Goal: Information Seeking & Learning: Compare options

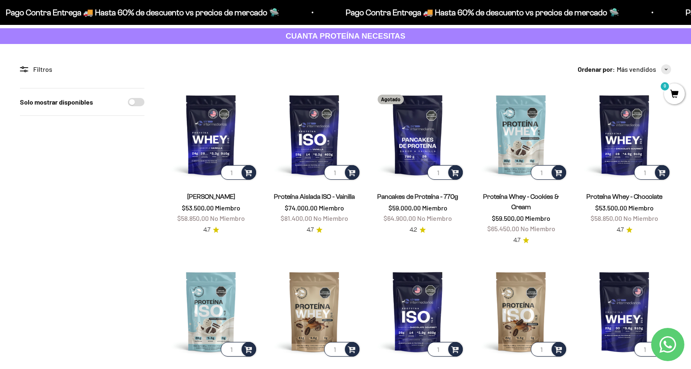
scroll to position [41, 0]
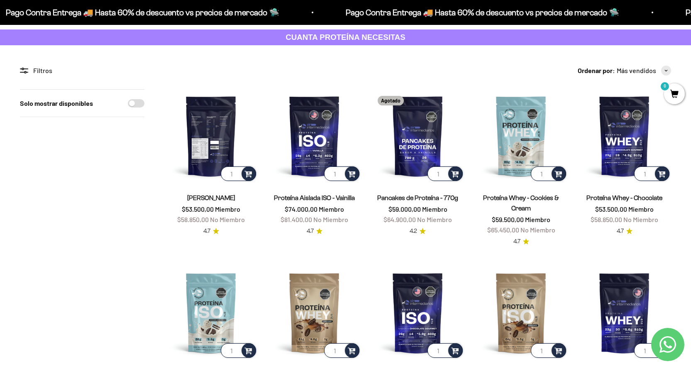
click at [206, 168] on img at bounding box center [210, 135] width 93 height 93
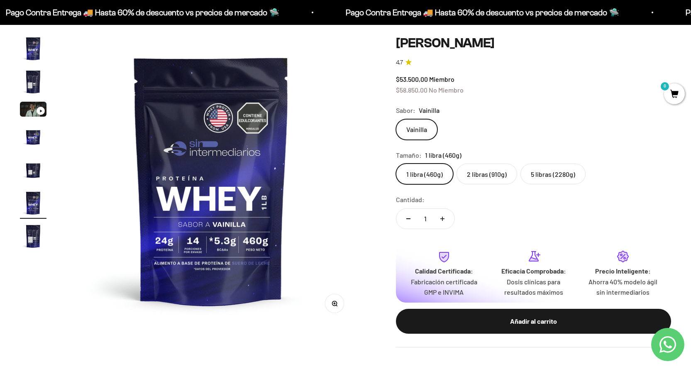
scroll to position [83, 0]
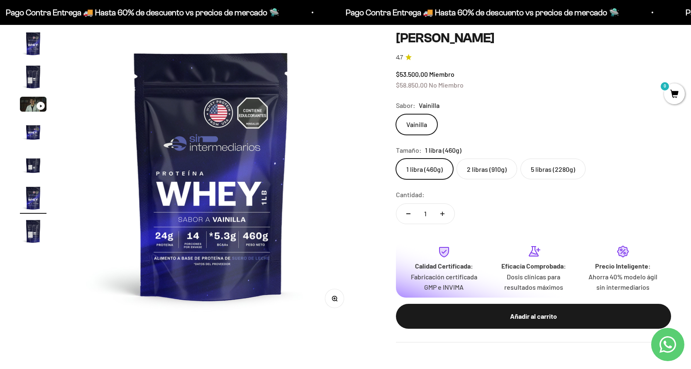
click at [27, 130] on img "Ir al artículo 4" at bounding box center [33, 131] width 27 height 27
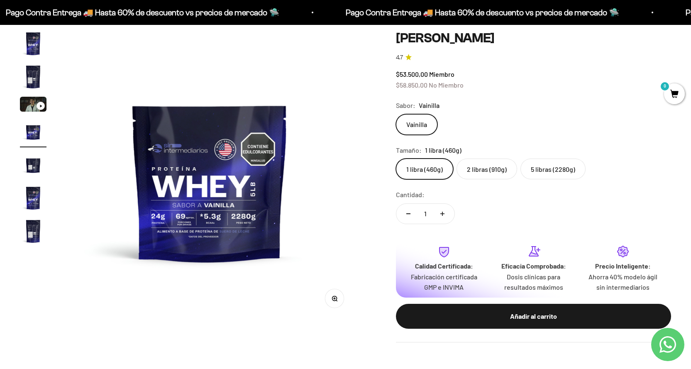
scroll to position [0, 899]
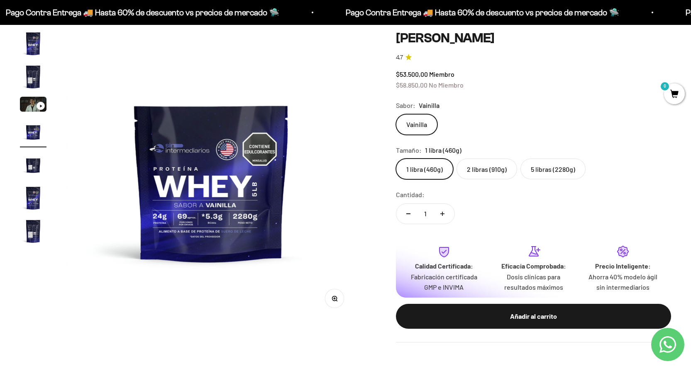
click at [33, 172] on img "Ir al artículo 5" at bounding box center [33, 164] width 27 height 27
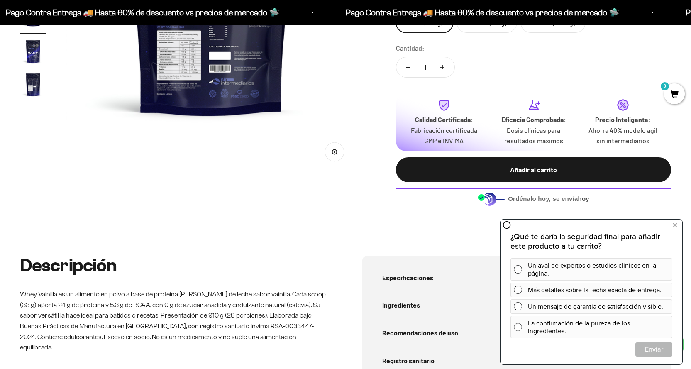
scroll to position [207, 0]
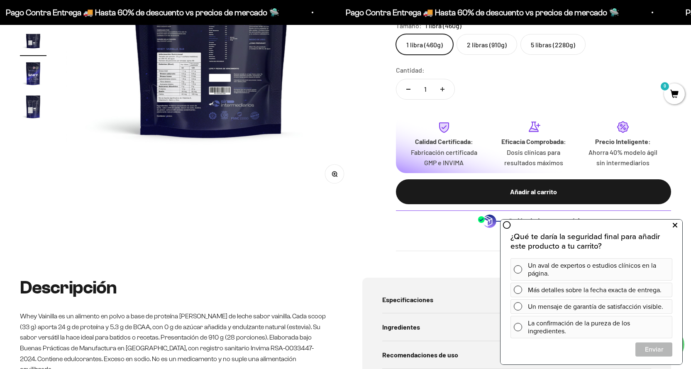
click at [678, 227] on button at bounding box center [674, 225] width 15 height 13
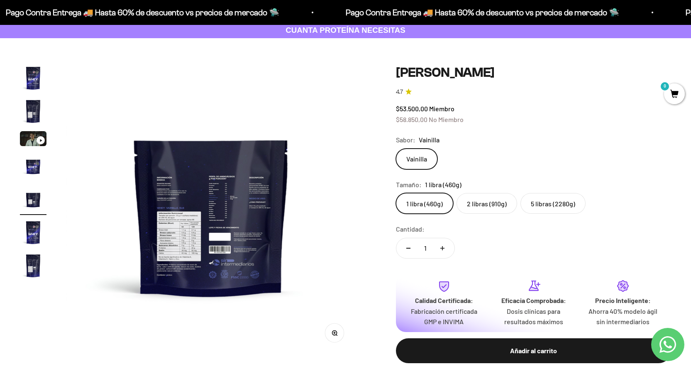
scroll to position [0, 0]
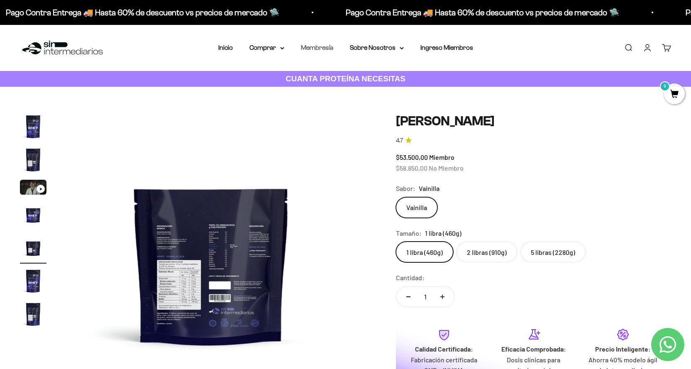
click at [313, 51] on link "Membresía" at bounding box center [317, 47] width 32 height 7
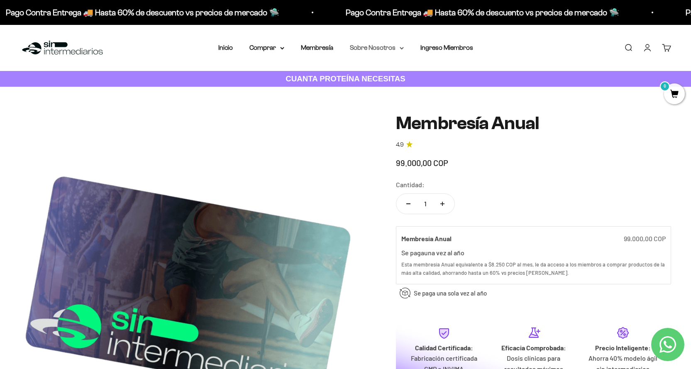
click at [400, 48] on icon at bounding box center [402, 48] width 4 height 3
click at [279, 49] on summary "Comprar" at bounding box center [266, 47] width 35 height 11
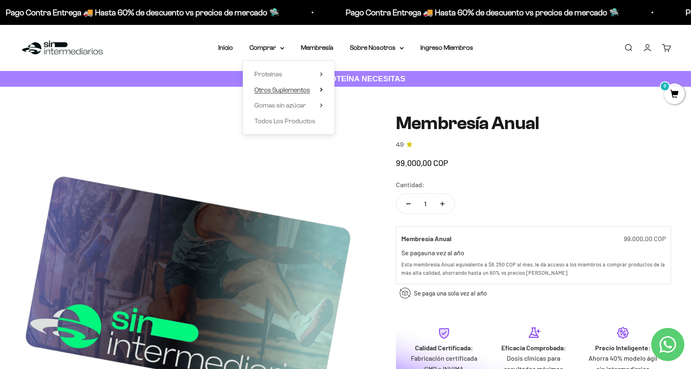
click at [292, 92] on span "Otros Suplementos" at bounding box center [282, 89] width 56 height 7
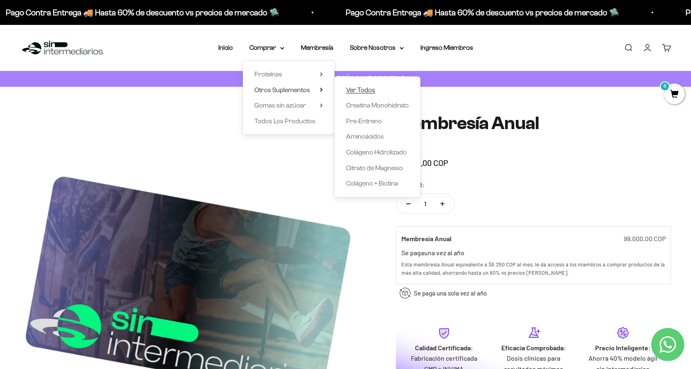
click at [360, 88] on span "Ver Todos" at bounding box center [360, 89] width 29 height 7
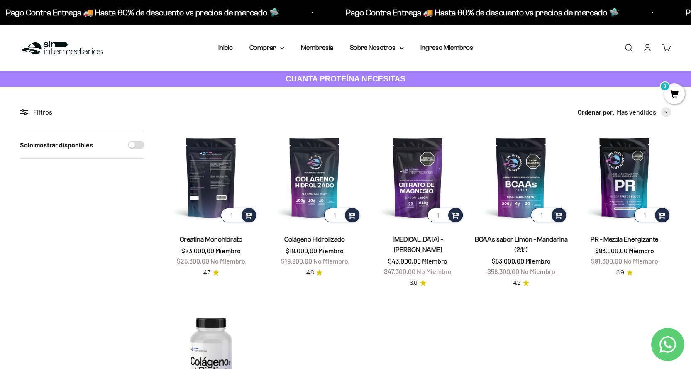
click at [208, 173] on img at bounding box center [210, 177] width 93 height 93
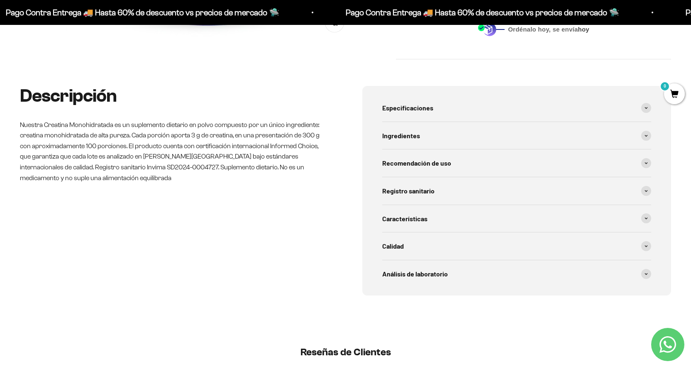
scroll to position [373, 0]
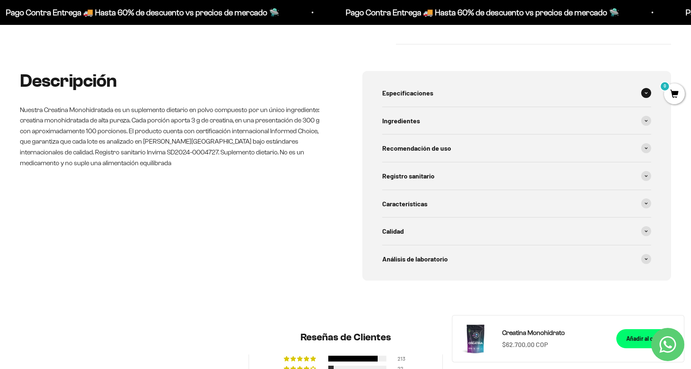
click at [649, 90] on span at bounding box center [646, 93] width 10 height 10
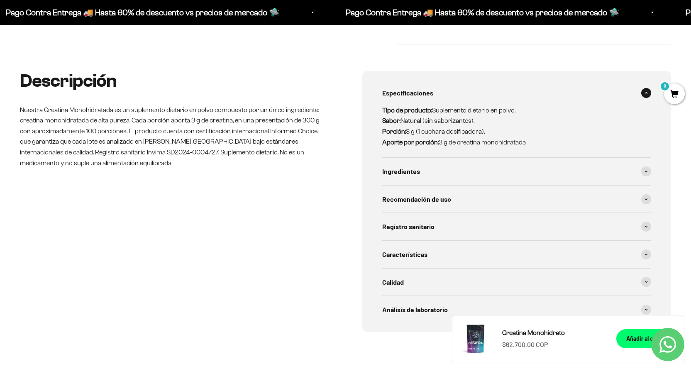
click at [646, 92] on icon at bounding box center [645, 93] width 3 height 2
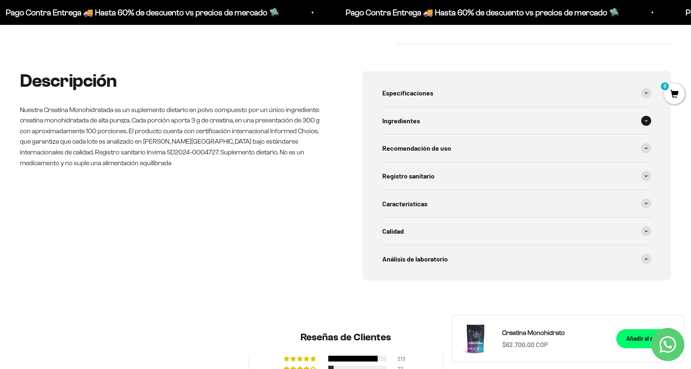
click at [647, 121] on icon at bounding box center [645, 120] width 3 height 2
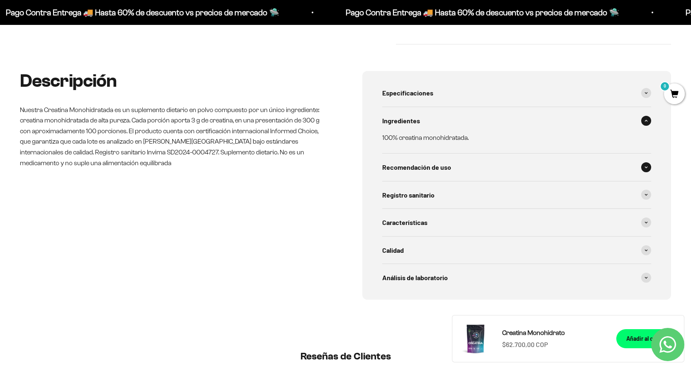
click at [641, 166] on span at bounding box center [646, 167] width 10 height 10
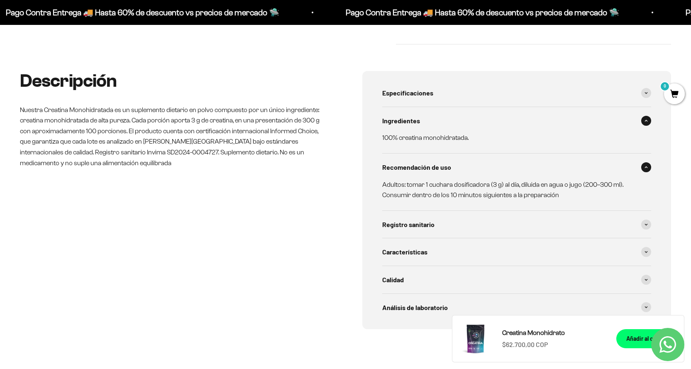
click at [644, 167] on icon at bounding box center [645, 167] width 3 height 2
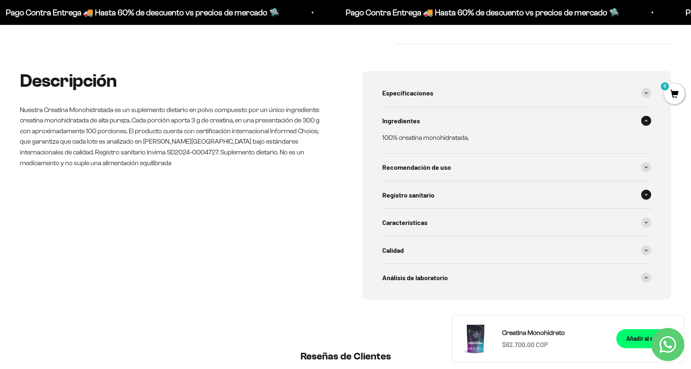
click at [642, 193] on span at bounding box center [646, 195] width 10 height 10
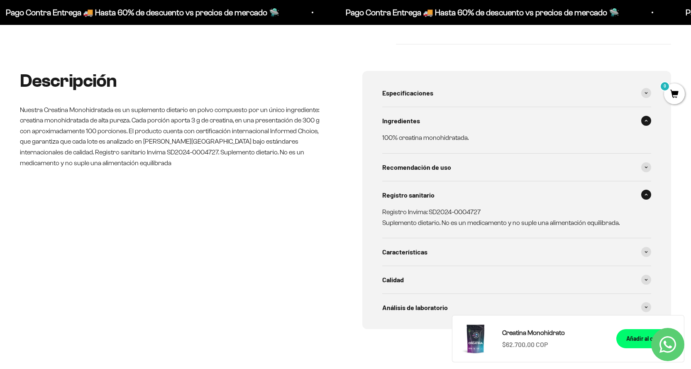
click at [643, 193] on span at bounding box center [646, 195] width 10 height 10
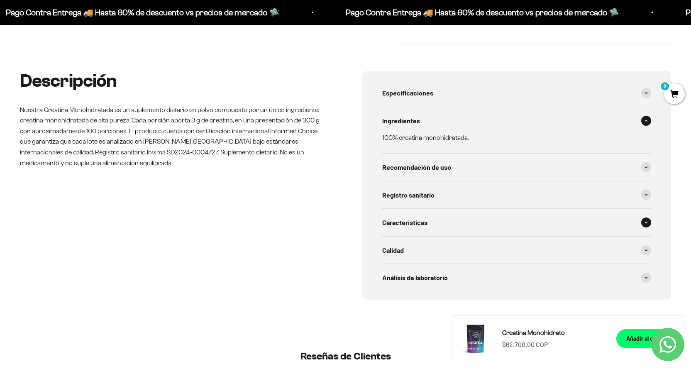
click at [644, 226] on span at bounding box center [646, 222] width 10 height 10
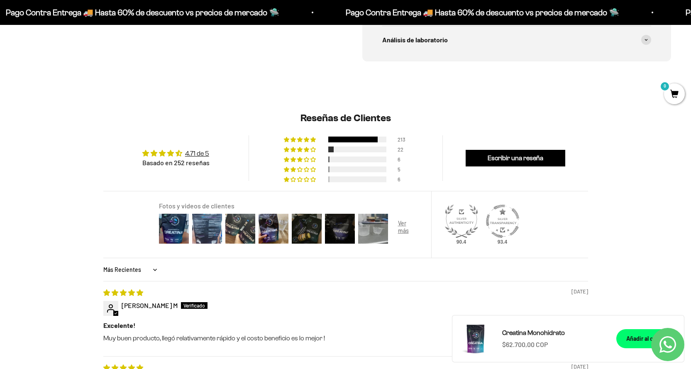
scroll to position [747, 0]
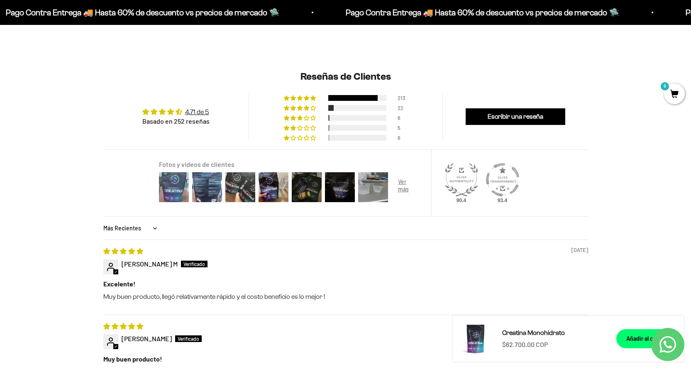
click at [169, 187] on img at bounding box center [173, 187] width 33 height 33
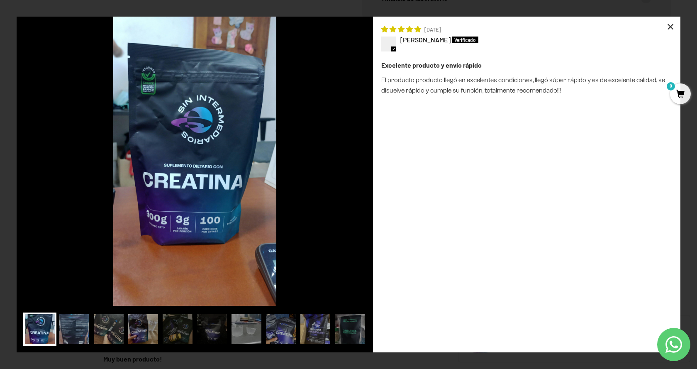
click at [676, 24] on div "×" at bounding box center [671, 27] width 20 height 20
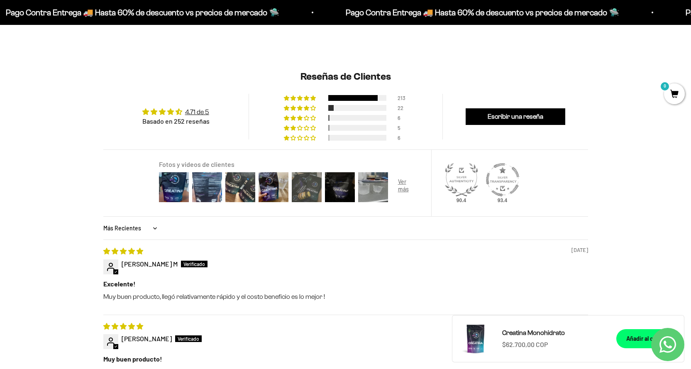
click at [304, 195] on img at bounding box center [306, 187] width 33 height 33
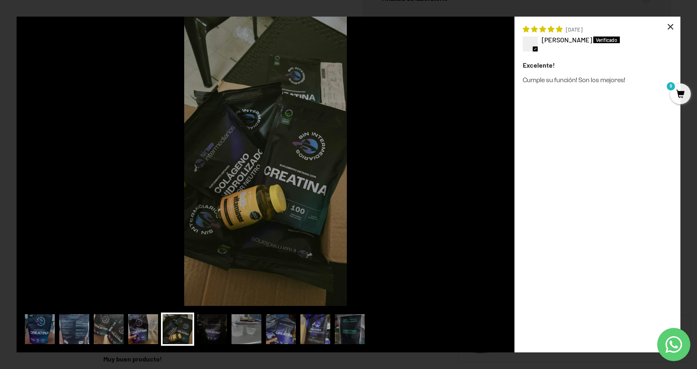
click at [674, 26] on div "×" at bounding box center [671, 27] width 20 height 20
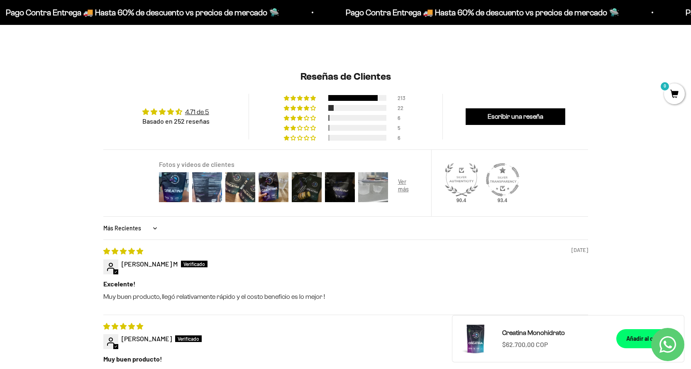
click at [372, 193] on img at bounding box center [372, 187] width 33 height 33
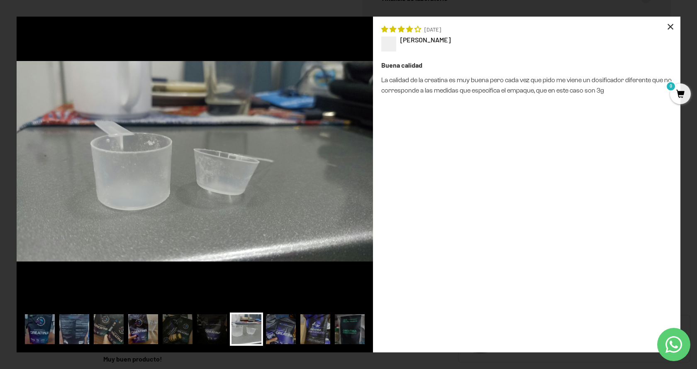
click at [668, 28] on div "×" at bounding box center [671, 27] width 20 height 20
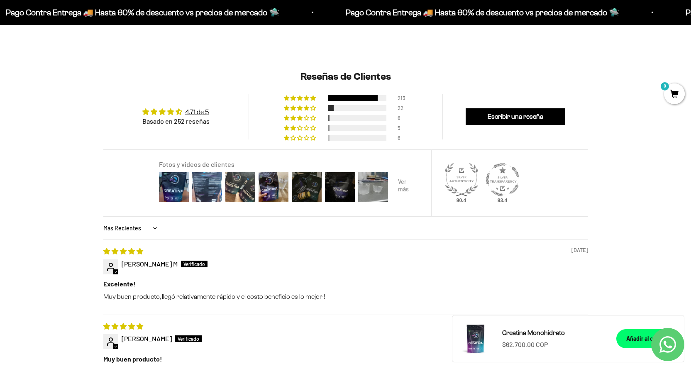
click at [406, 183] on div at bounding box center [406, 187] width 33 height 33
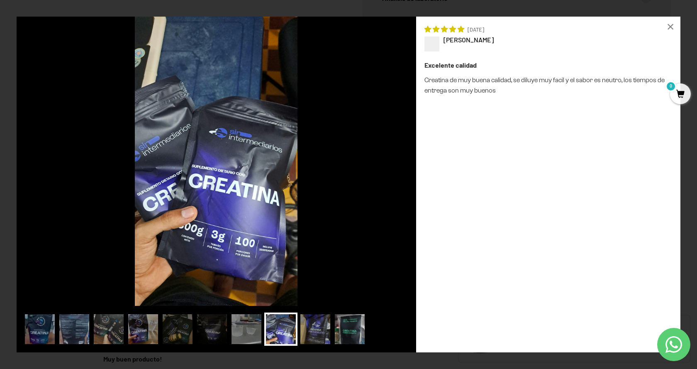
click at [348, 333] on img at bounding box center [349, 328] width 33 height 33
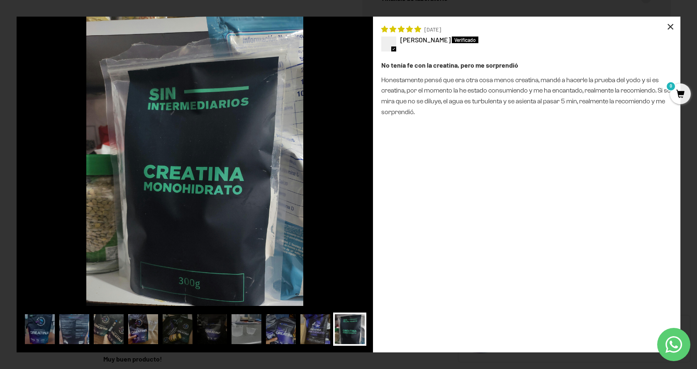
click at [675, 25] on div "×" at bounding box center [671, 27] width 20 height 20
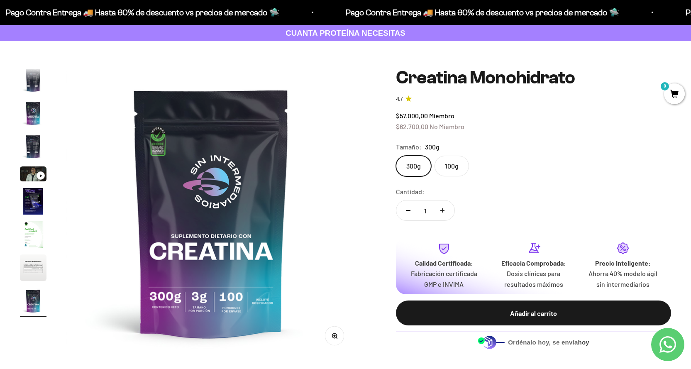
scroll to position [0, 0]
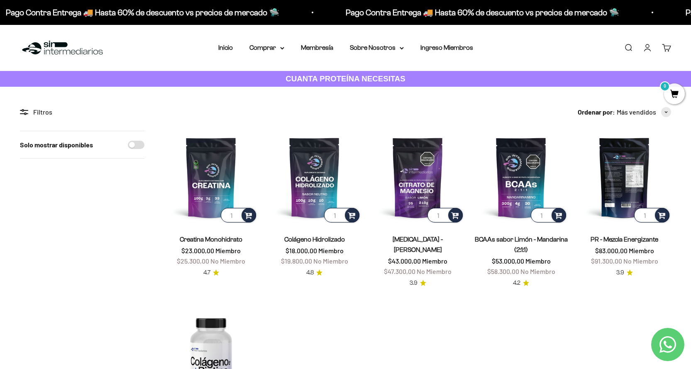
click at [623, 196] on img at bounding box center [624, 177] width 93 height 93
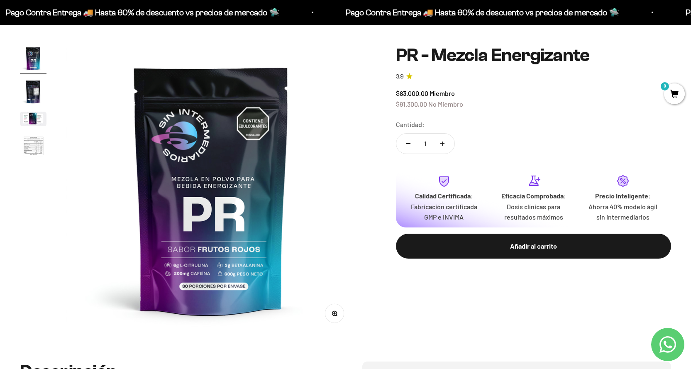
scroll to position [83, 0]
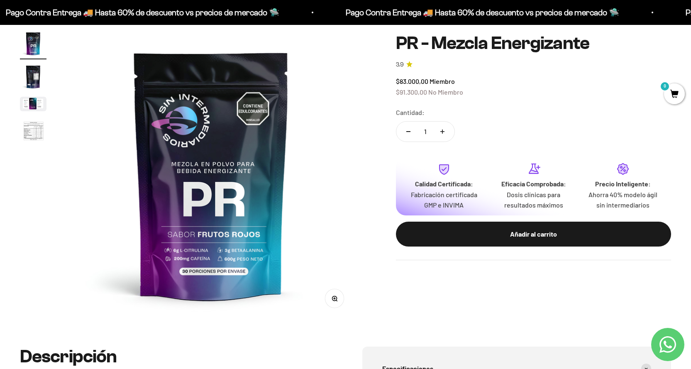
click at [34, 75] on img "Ir al artículo 2" at bounding box center [33, 76] width 27 height 27
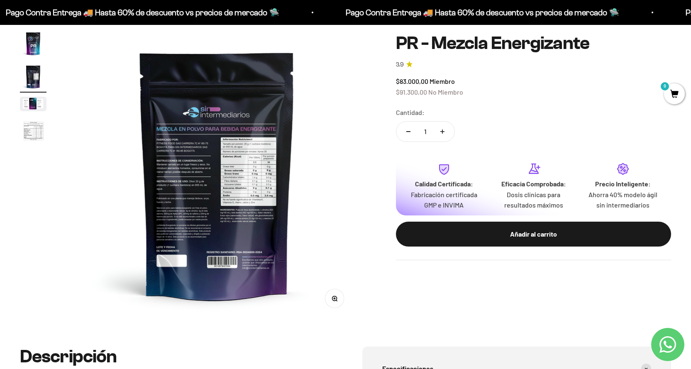
scroll to position [0, 300]
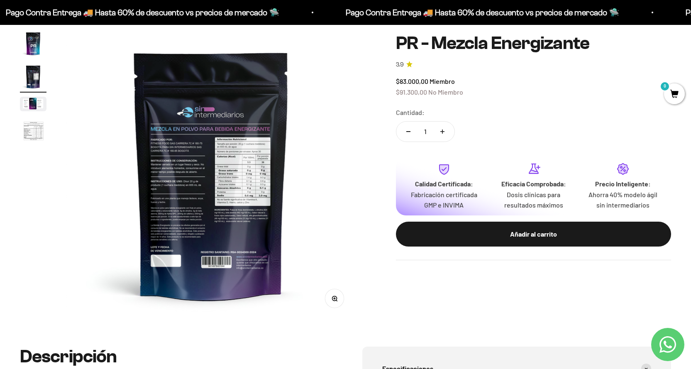
click at [36, 134] on img "Ir al artículo 4" at bounding box center [33, 131] width 27 height 27
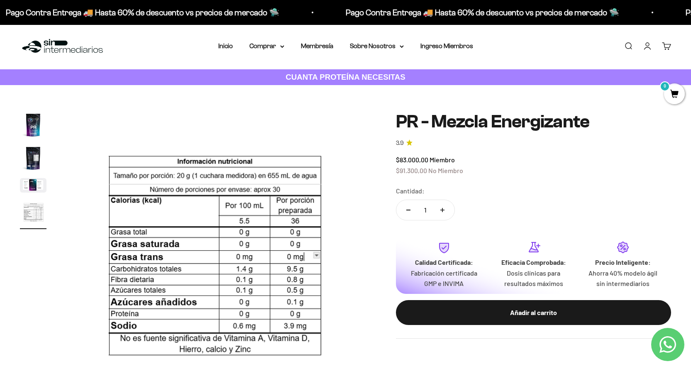
scroll to position [0, 0]
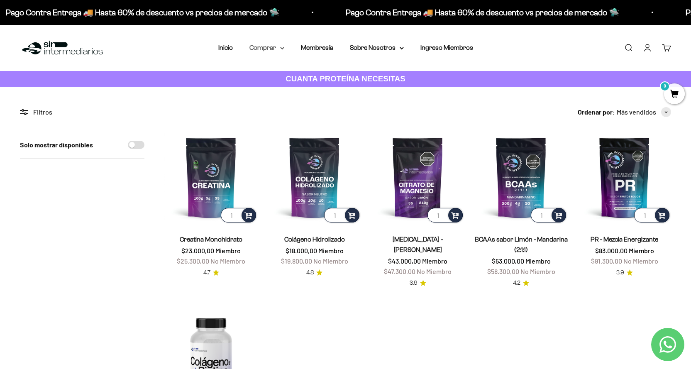
click at [280, 49] on icon at bounding box center [282, 48] width 4 height 3
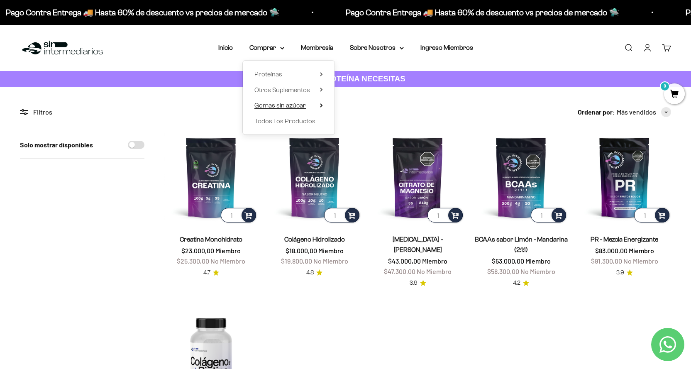
click at [294, 104] on span "Gomas sin azúcar" at bounding box center [279, 105] width 51 height 7
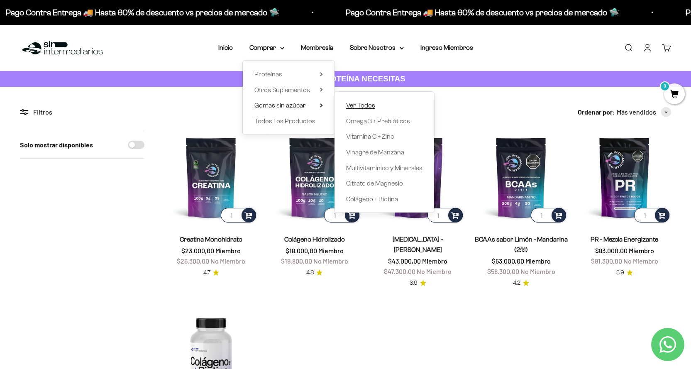
click at [368, 107] on span "Ver Todos" at bounding box center [360, 105] width 29 height 7
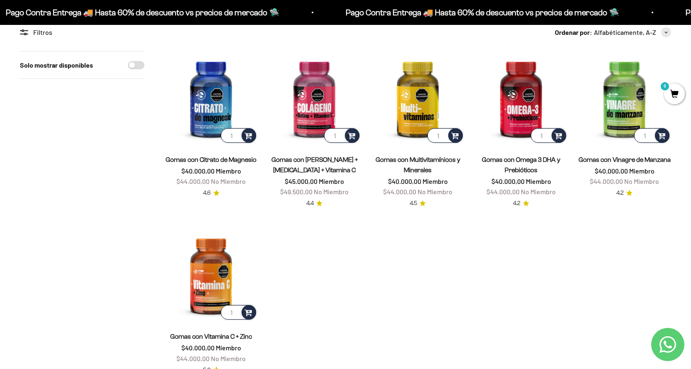
scroll to position [83, 0]
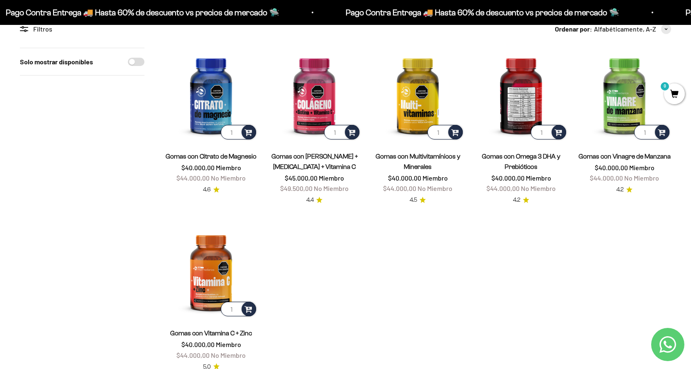
click at [524, 110] on img at bounding box center [520, 94] width 93 height 93
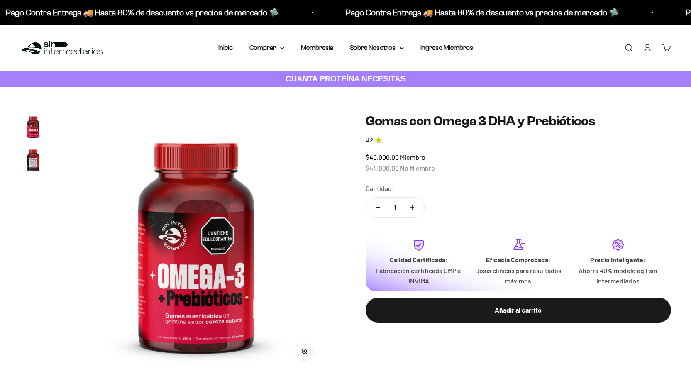
click at [32, 154] on img "Ir al artículo 2" at bounding box center [33, 159] width 27 height 27
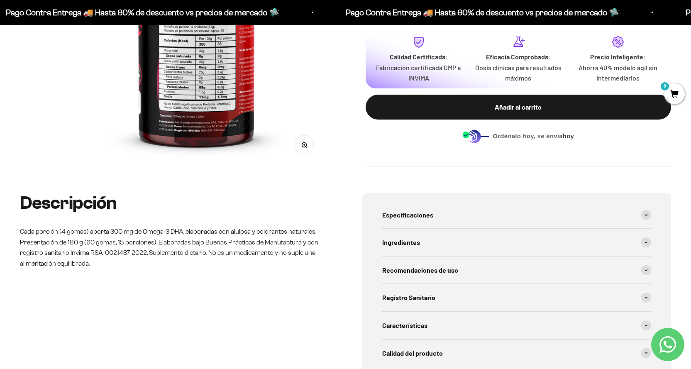
scroll to position [207, 0]
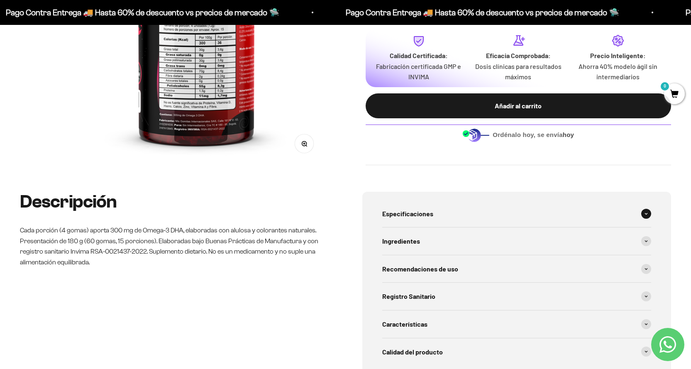
click at [507, 217] on div "Especificaciones" at bounding box center [516, 213] width 269 height 27
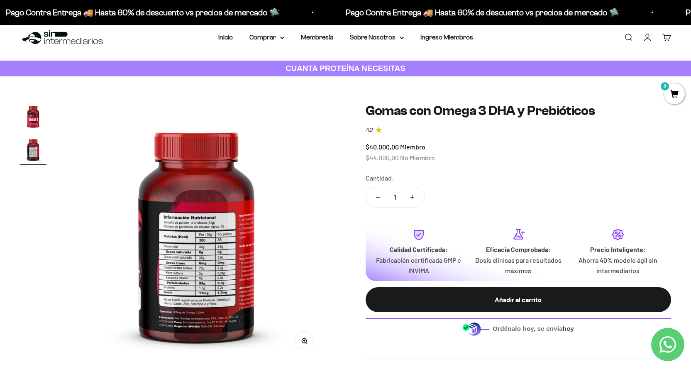
scroll to position [0, 0]
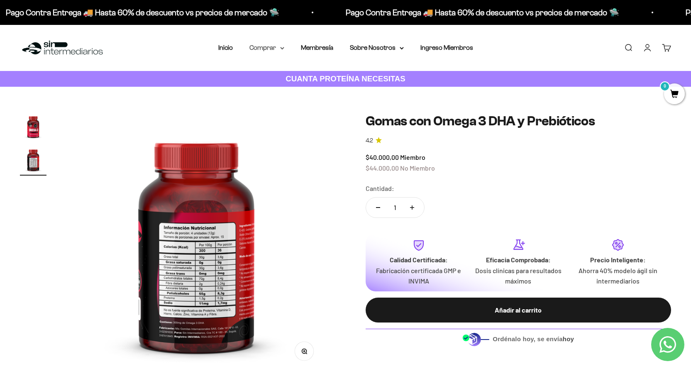
click at [281, 48] on icon at bounding box center [281, 48] width 3 height 2
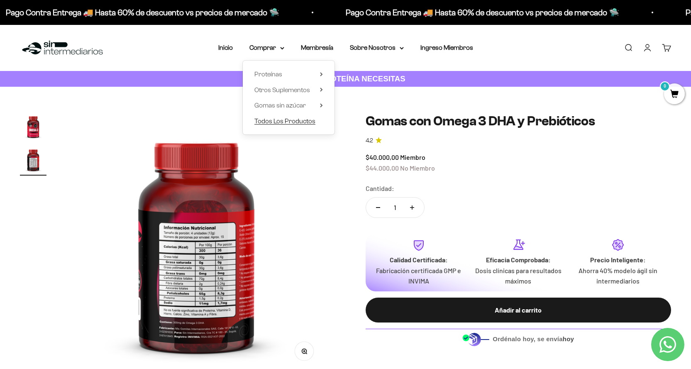
click at [270, 120] on span "Todos Los Productos" at bounding box center [284, 120] width 61 height 7
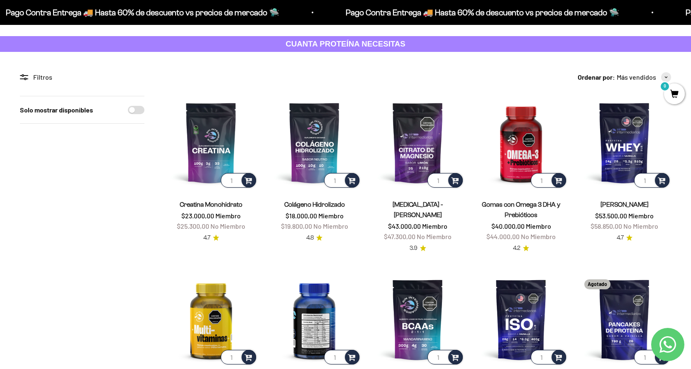
scroll to position [83, 0]
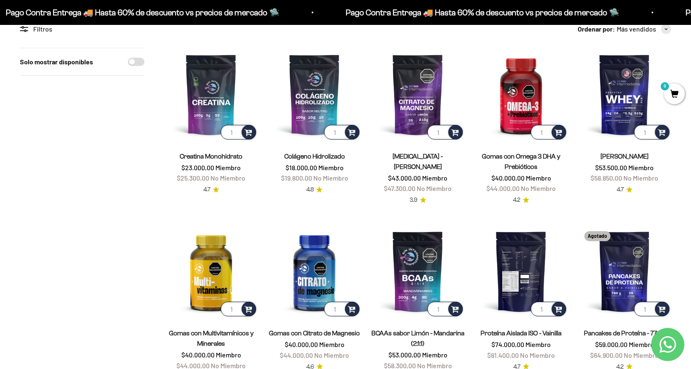
click at [514, 277] on img at bounding box center [520, 270] width 93 height 93
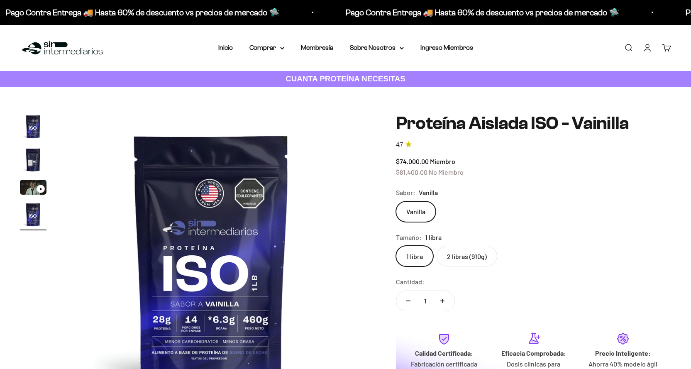
scroll to position [0, 899]
click at [479, 257] on label "2 libras (910g)" at bounding box center [466, 256] width 61 height 21
click at [396, 246] on input "2 libras (910g)" at bounding box center [395, 245] width 0 height 0
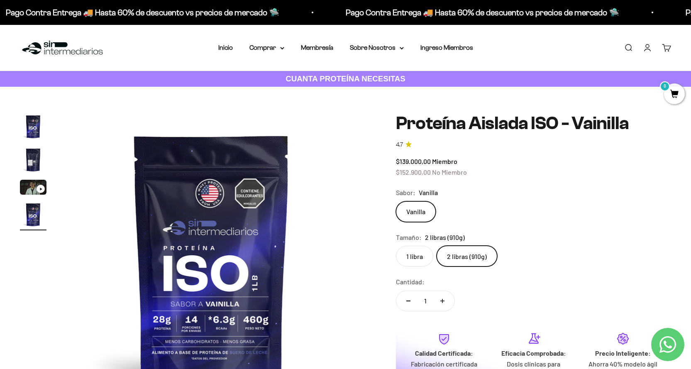
click at [32, 161] on img "Ir al artículo 2" at bounding box center [33, 159] width 27 height 27
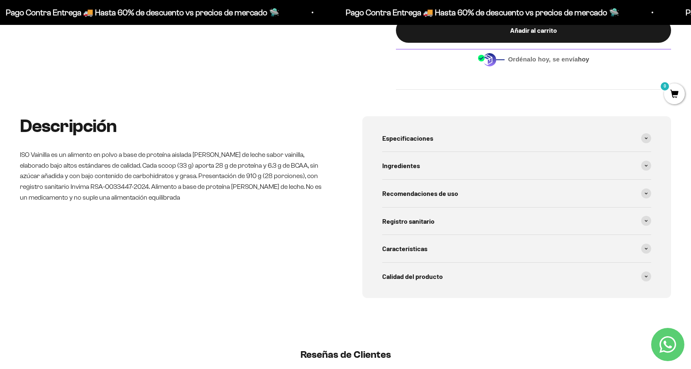
scroll to position [373, 0]
click at [460, 145] on div "Especificaciones" at bounding box center [516, 137] width 269 height 27
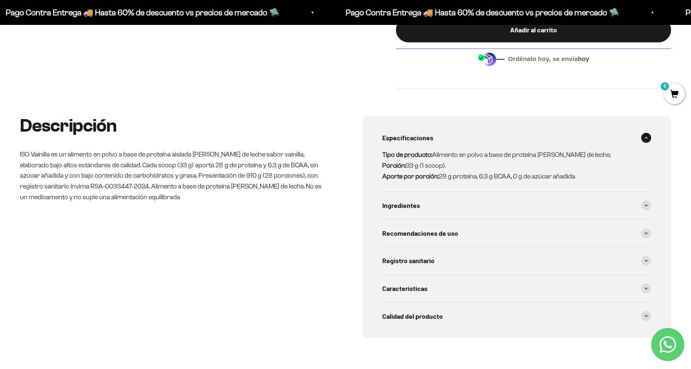
scroll to position [415, 0]
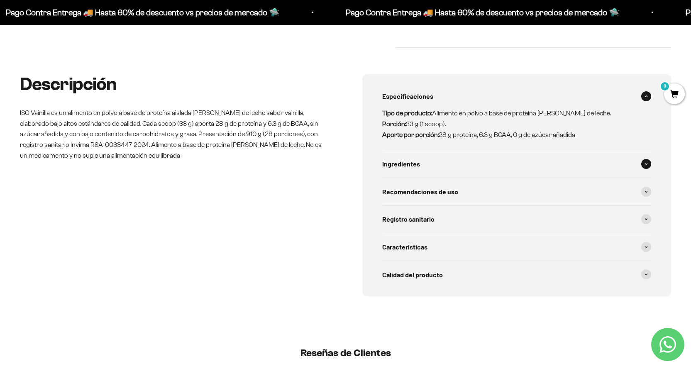
click at [417, 164] on span "Ingredientes" at bounding box center [401, 163] width 38 height 11
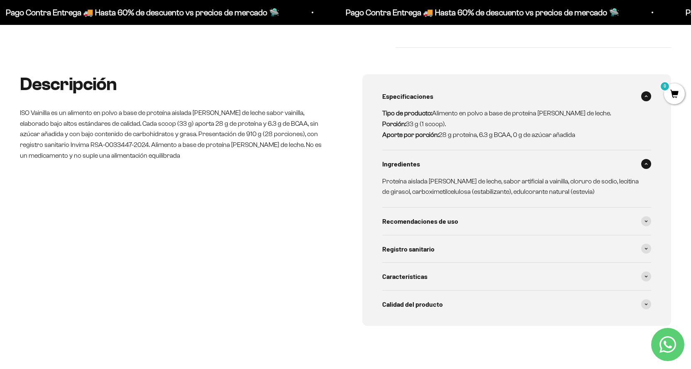
scroll to position [498, 0]
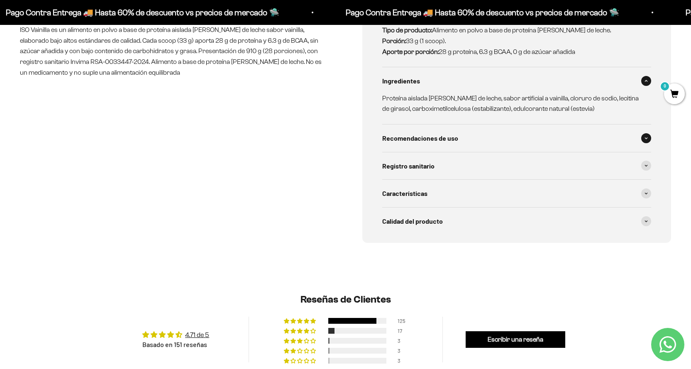
click at [452, 144] on div "Recomendaciones de uso" at bounding box center [516, 137] width 269 height 27
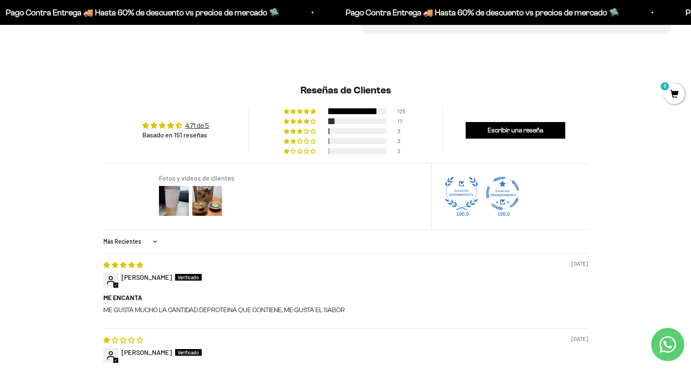
scroll to position [747, 0]
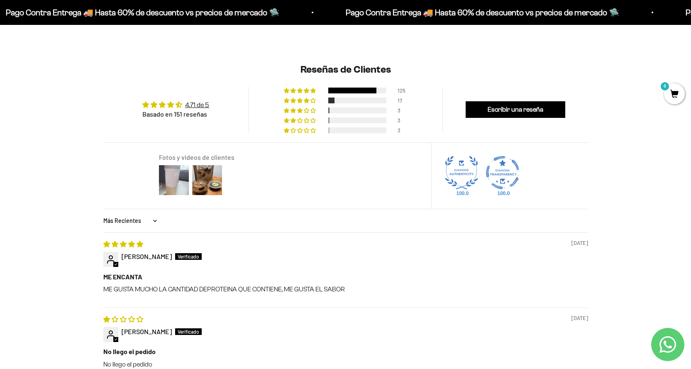
click at [178, 178] on img at bounding box center [173, 179] width 33 height 33
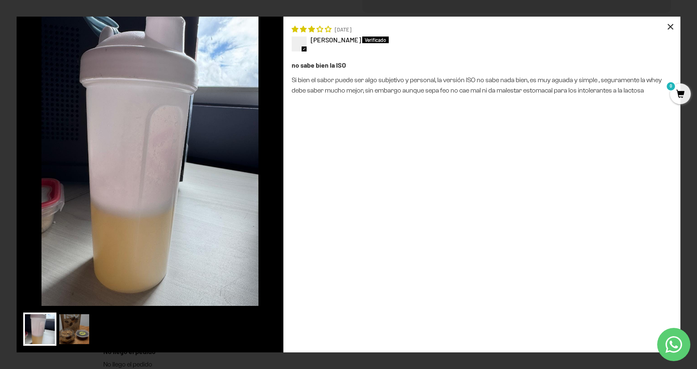
click at [672, 28] on div "×" at bounding box center [671, 27] width 20 height 20
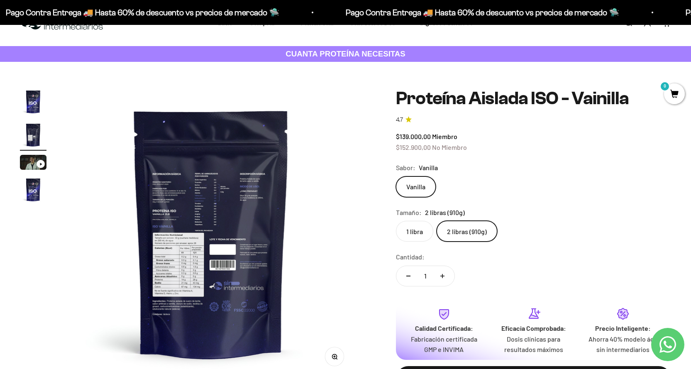
scroll to position [0, 0]
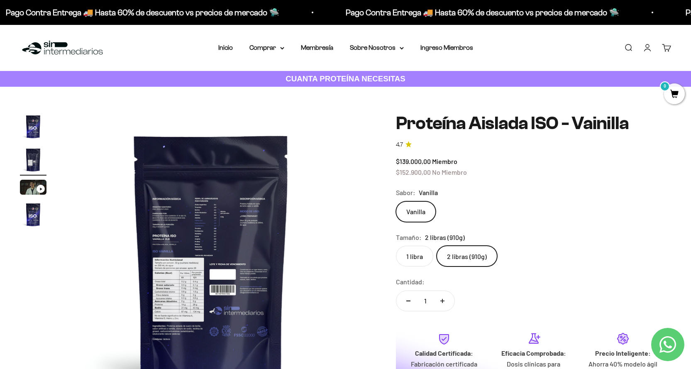
click at [27, 124] on img "Ir al artículo 1" at bounding box center [33, 126] width 27 height 27
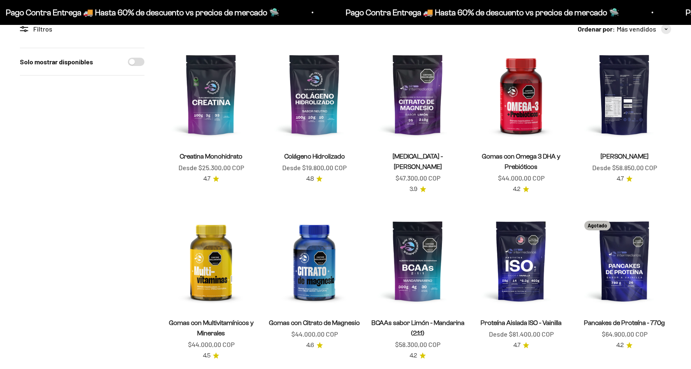
scroll to position [83, 0]
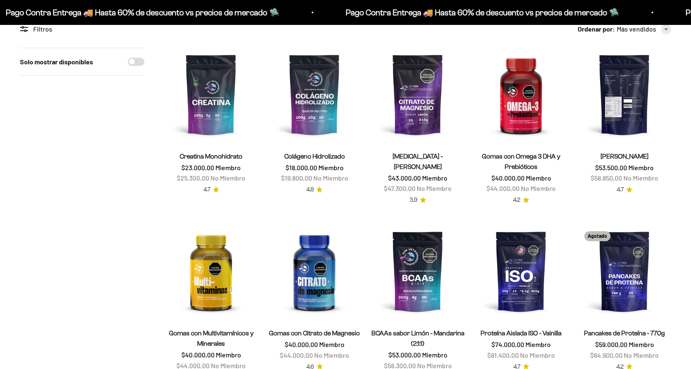
click at [624, 116] on img at bounding box center [624, 94] width 93 height 93
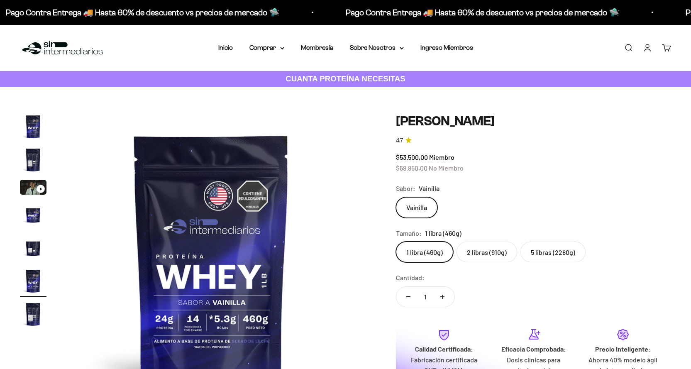
click at [552, 253] on label "5 libras (2280g)" at bounding box center [552, 251] width 65 height 21
click at [396, 241] on input "5 libras (2280g)" at bounding box center [395, 241] width 0 height 0
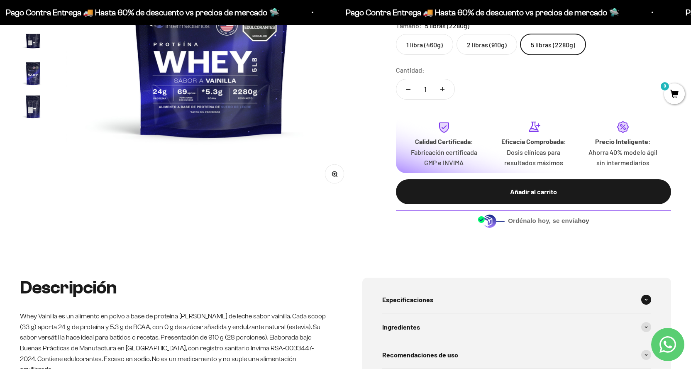
scroll to position [290, 0]
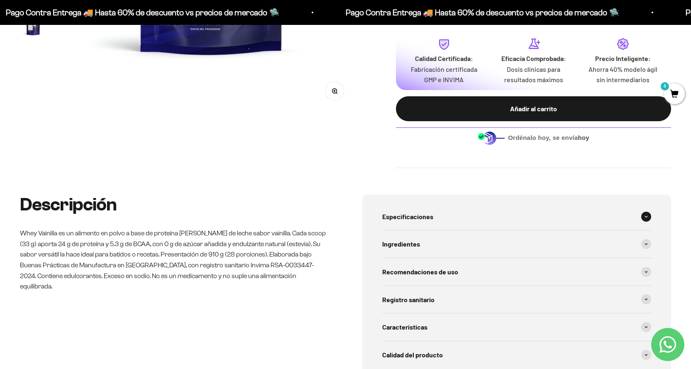
click at [428, 217] on span "Especificaciones" at bounding box center [407, 216] width 51 height 11
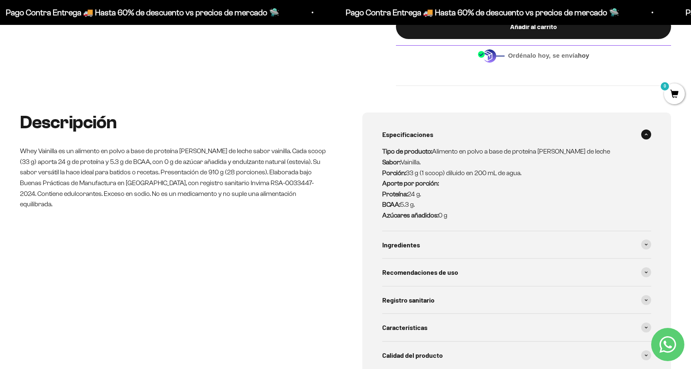
scroll to position [373, 0]
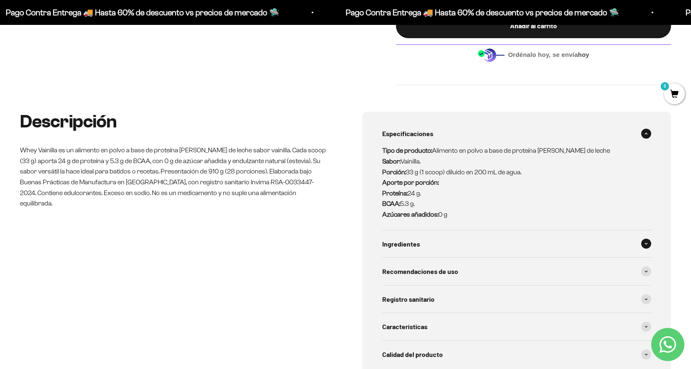
click at [402, 249] on span "Ingredientes" at bounding box center [401, 244] width 38 height 11
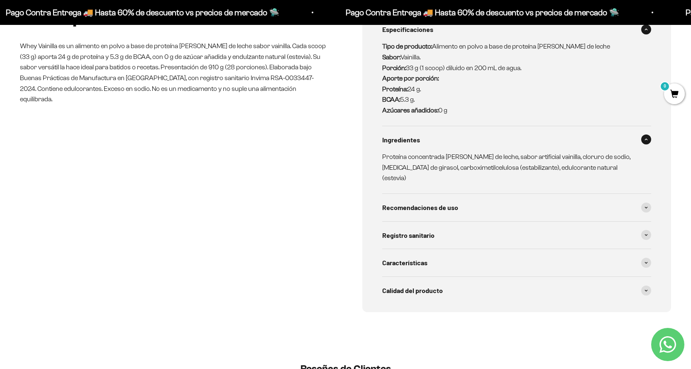
scroll to position [498, 0]
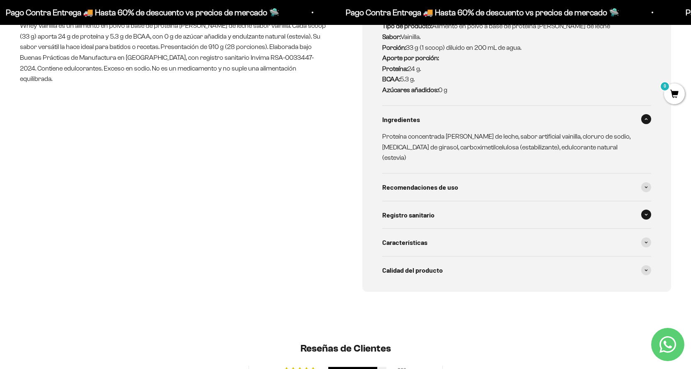
click at [412, 210] on span "Registro sanitario" at bounding box center [408, 215] width 52 height 11
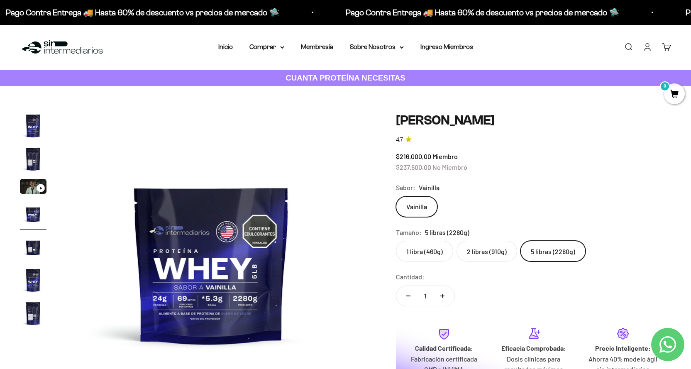
scroll to position [0, 0]
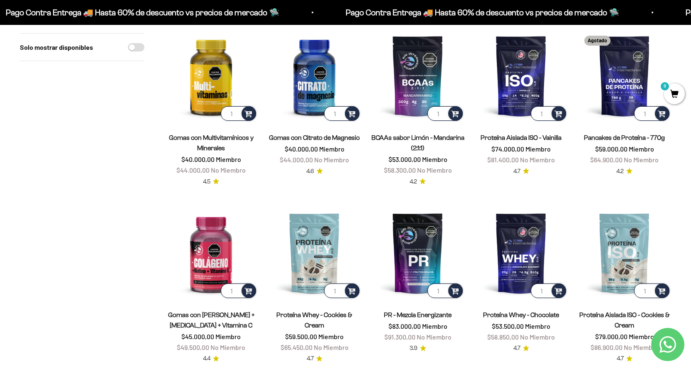
scroll to position [290, 0]
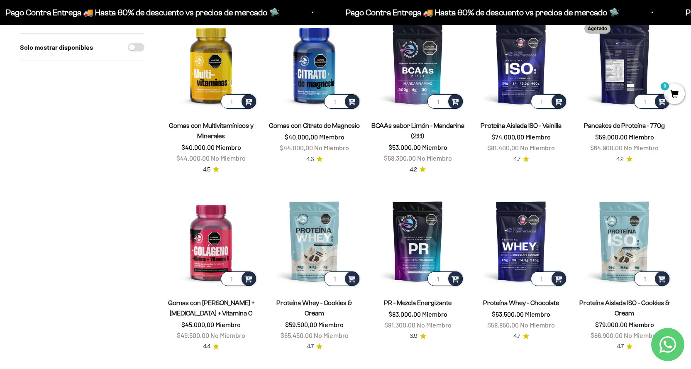
click at [619, 69] on img at bounding box center [624, 63] width 93 height 93
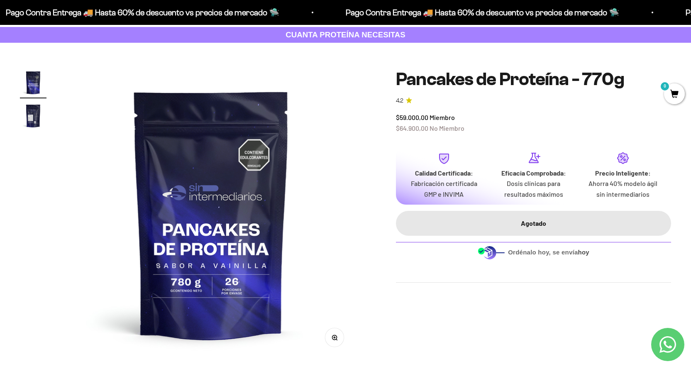
scroll to position [41, 0]
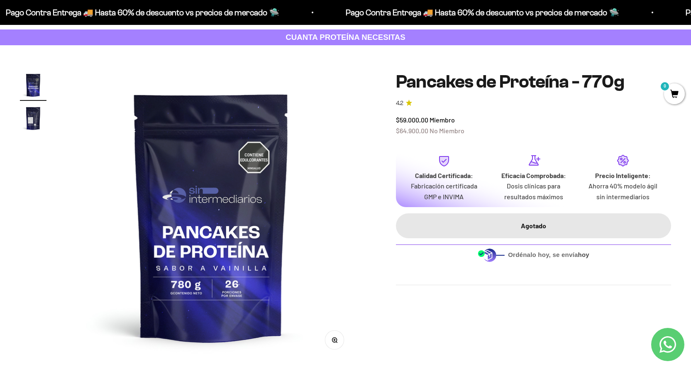
click at [41, 115] on img "Ir al artículo 2" at bounding box center [33, 118] width 27 height 27
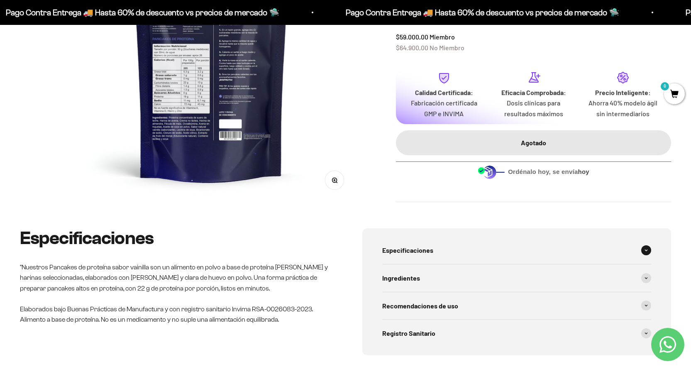
scroll to position [207, 0]
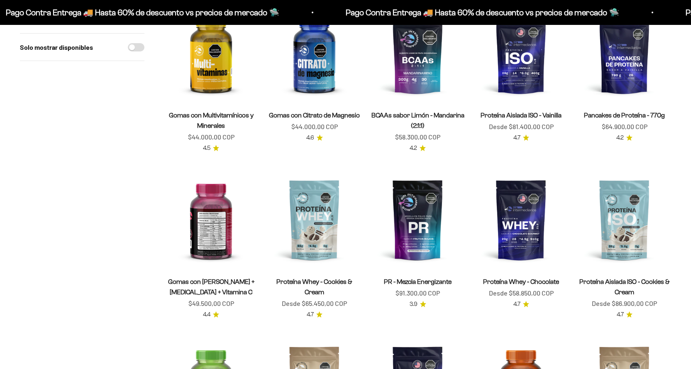
scroll to position [290, 0]
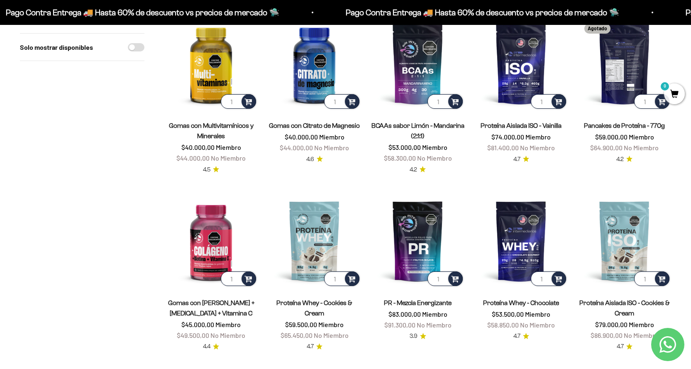
click at [627, 66] on img at bounding box center [624, 63] width 93 height 93
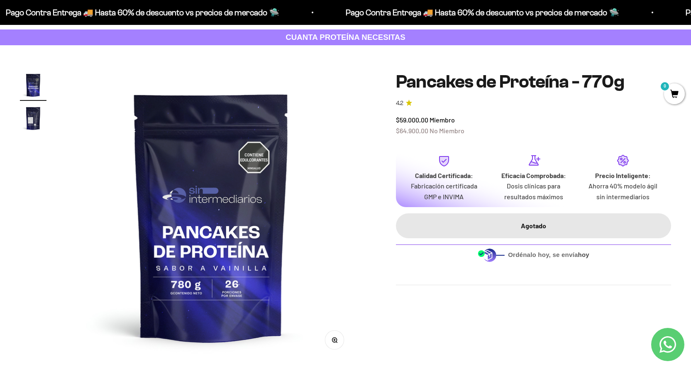
scroll to position [207, 0]
